Goal: Check status: Check status

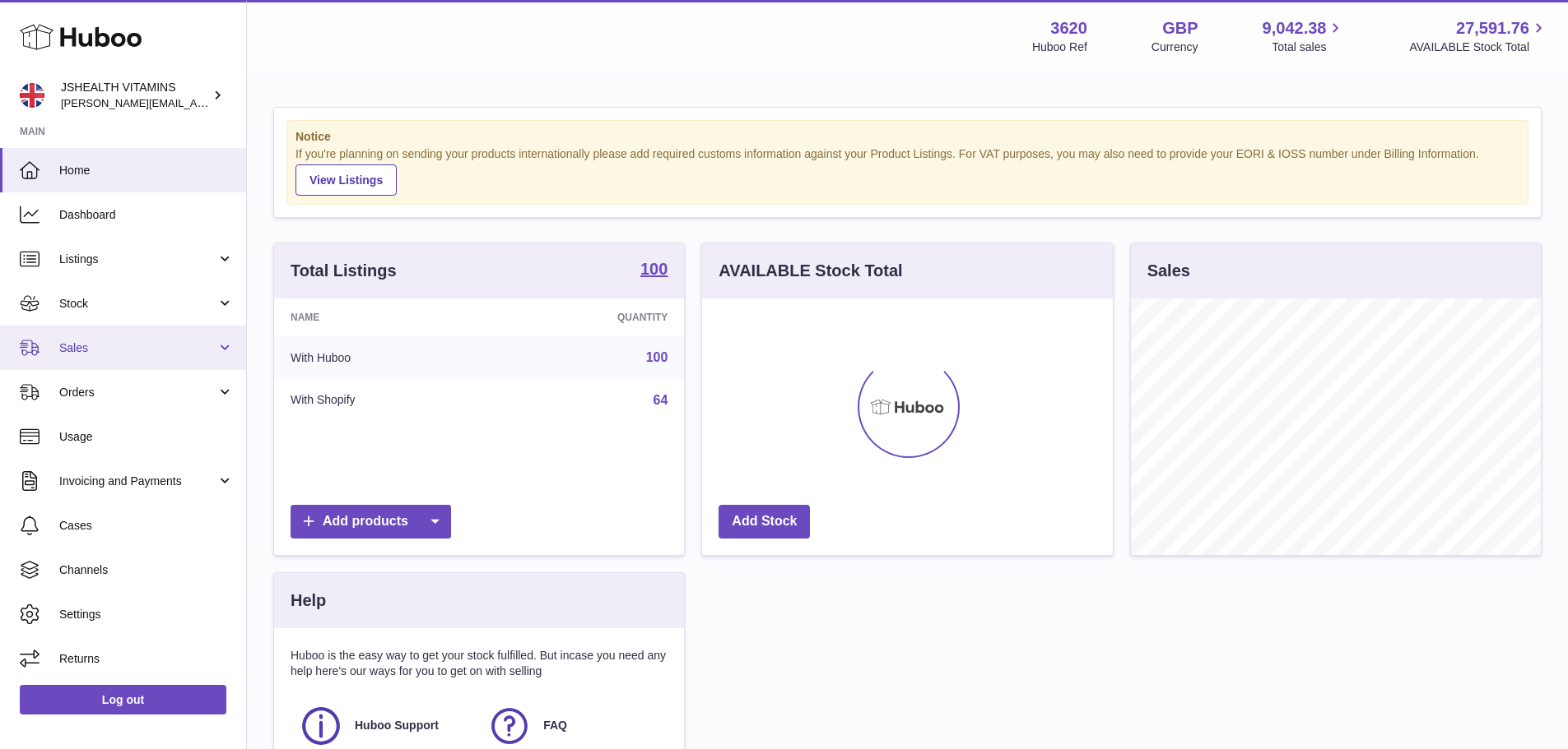
scroll to position [256, 411]
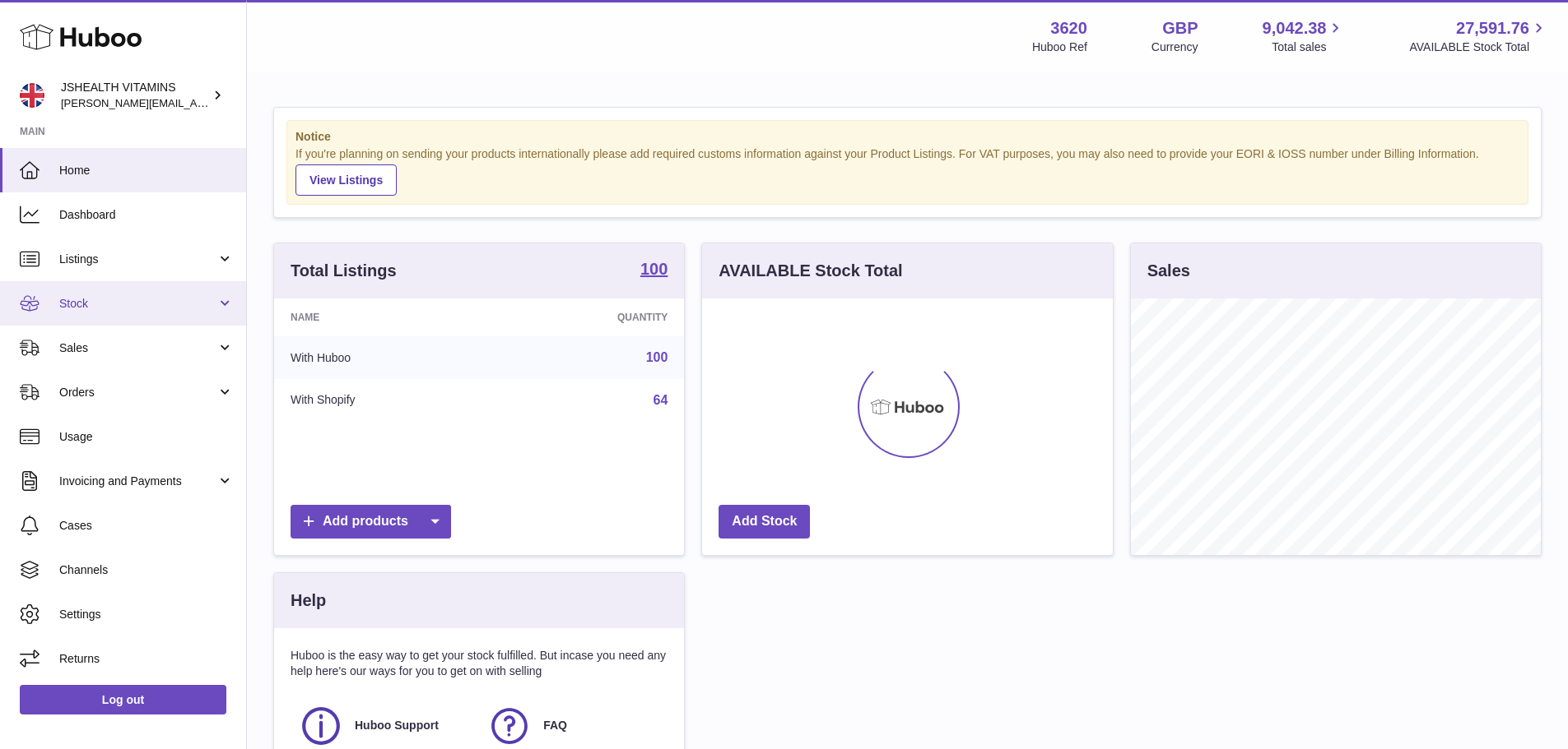
click at [87, 307] on span "Stock" at bounding box center [138, 304] width 157 height 15
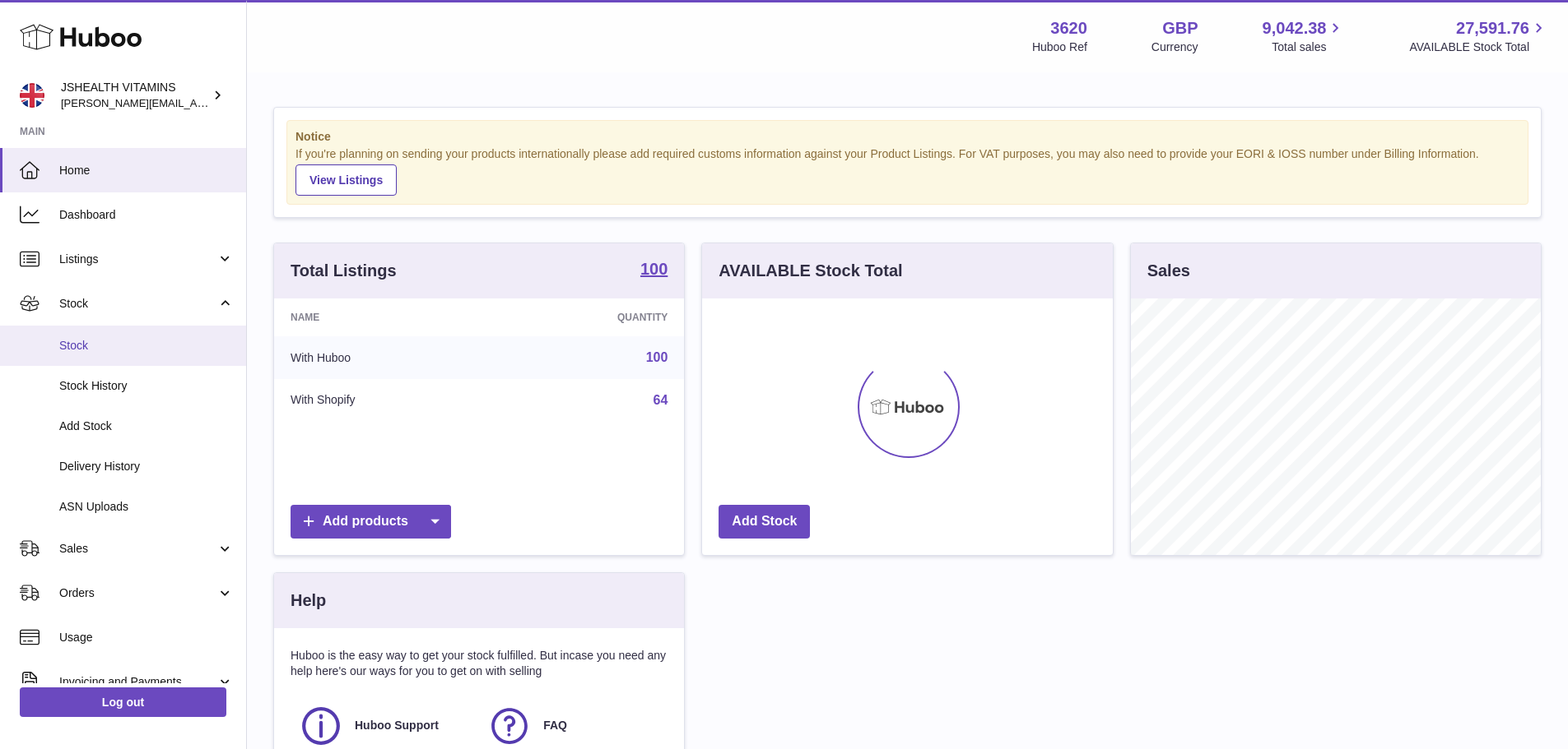
click at [87, 353] on span "Stock" at bounding box center [146, 346] width 174 height 15
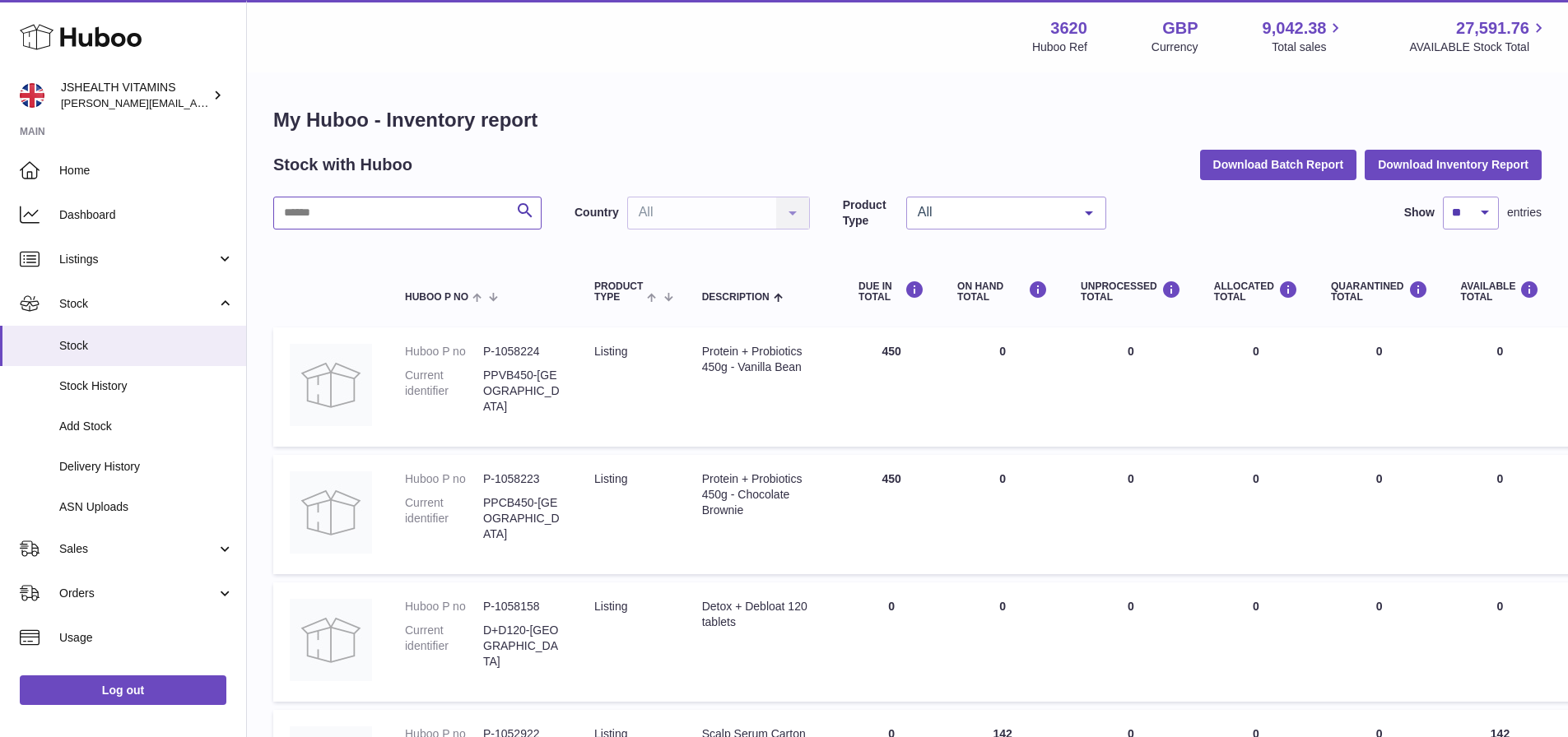
click at [385, 213] on input "text" at bounding box center [408, 213] width 268 height 33
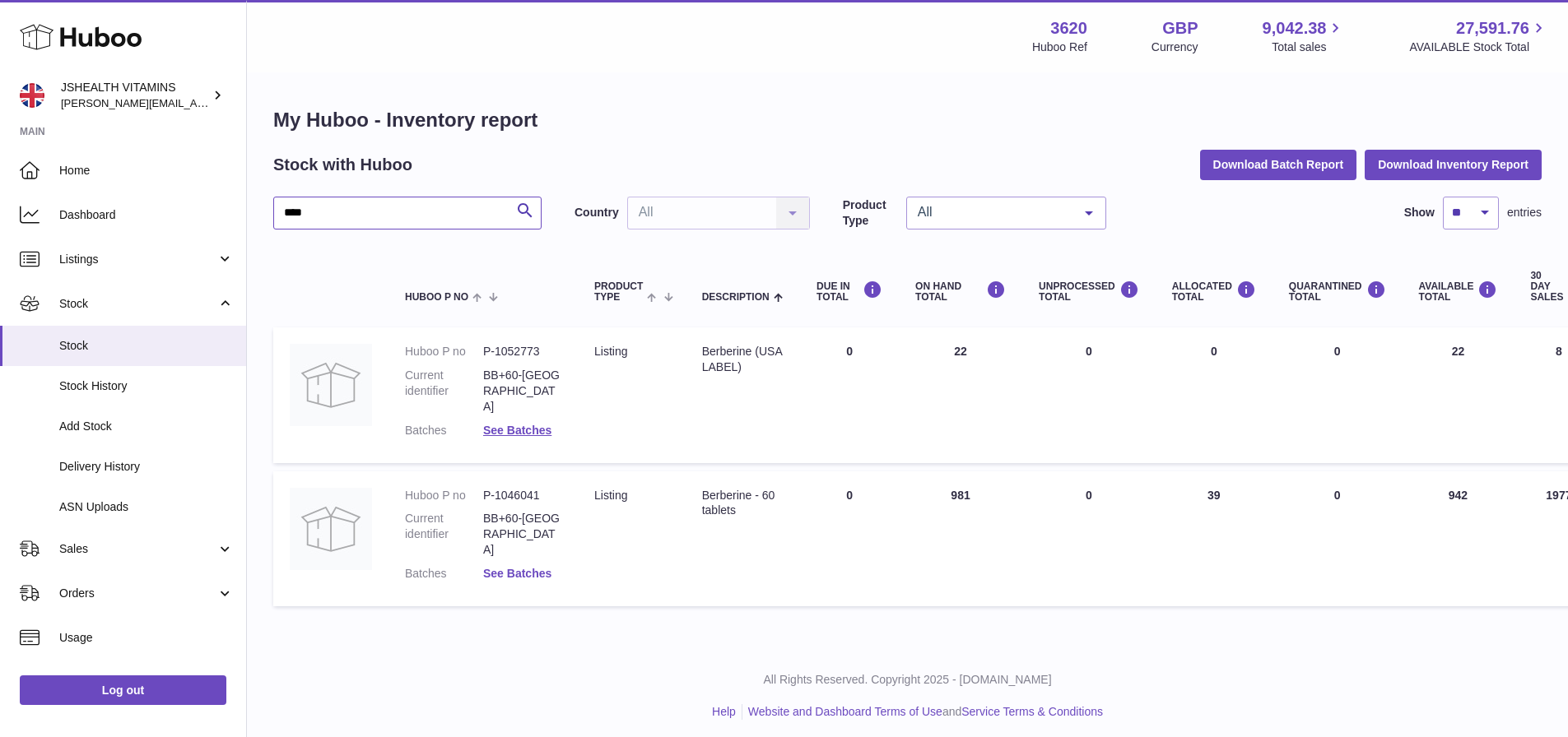
type input "****"
click at [529, 567] on link "See Batches" at bounding box center [517, 573] width 68 height 13
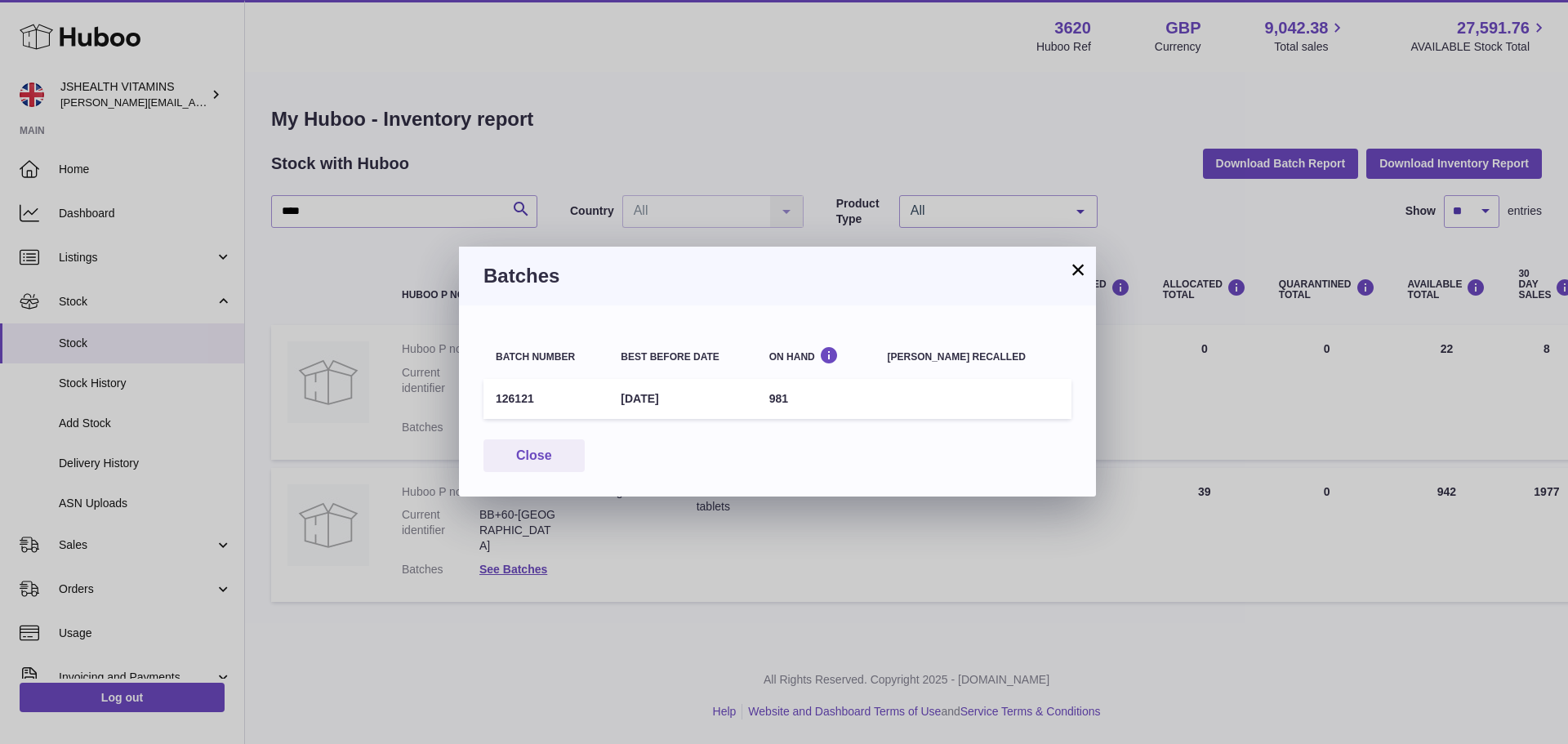
drag, startPoint x: 827, startPoint y: 399, endPoint x: 516, endPoint y: 399, distance: 311.0
click at [516, 399] on tr "126121 [DATE] 981" at bounding box center [777, 399] width 588 height 40
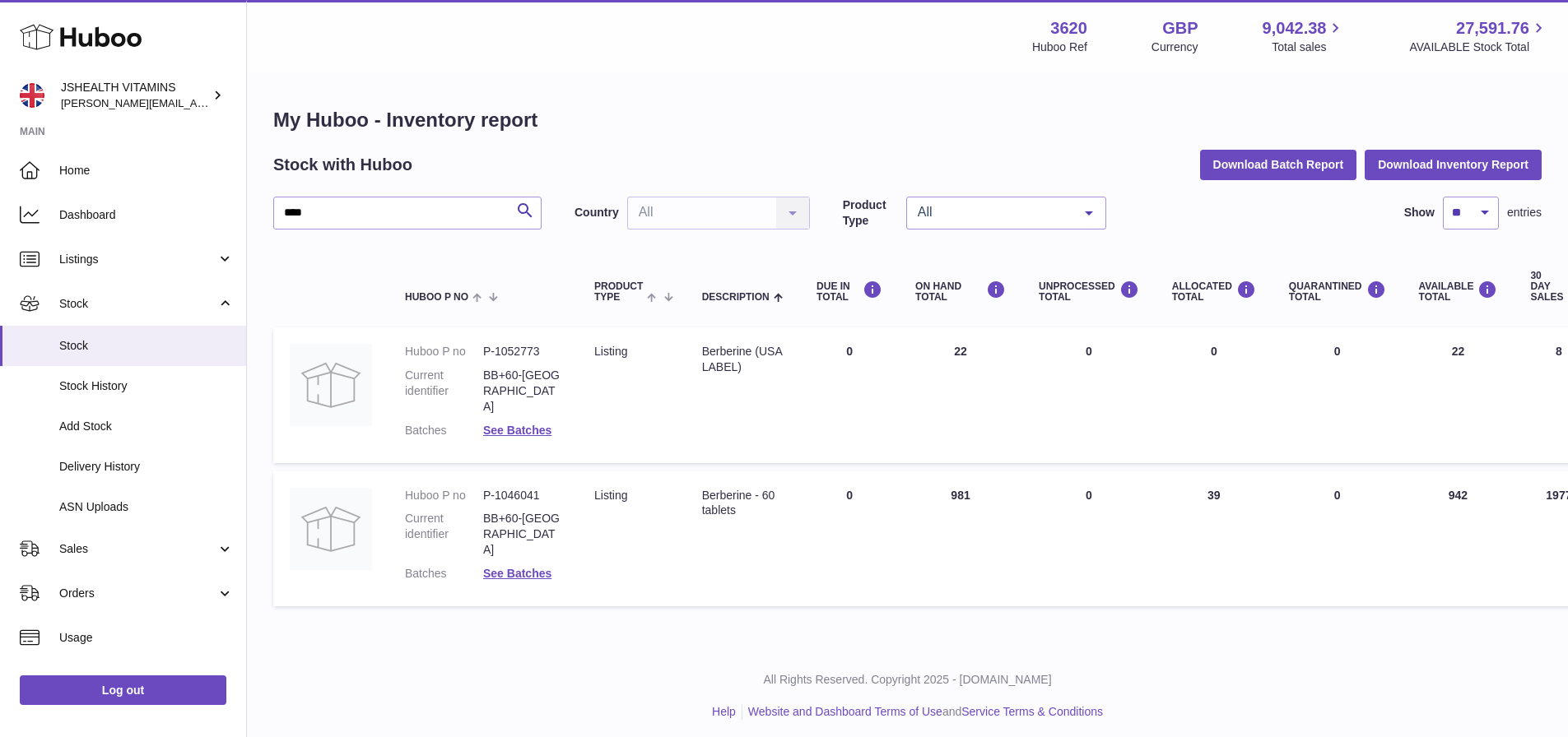
click at [134, 703] on div at bounding box center [784, 368] width 1568 height 737
click at [120, 705] on link "Log out" at bounding box center [123, 690] width 207 height 30
